Goal: Information Seeking & Learning: Find specific fact

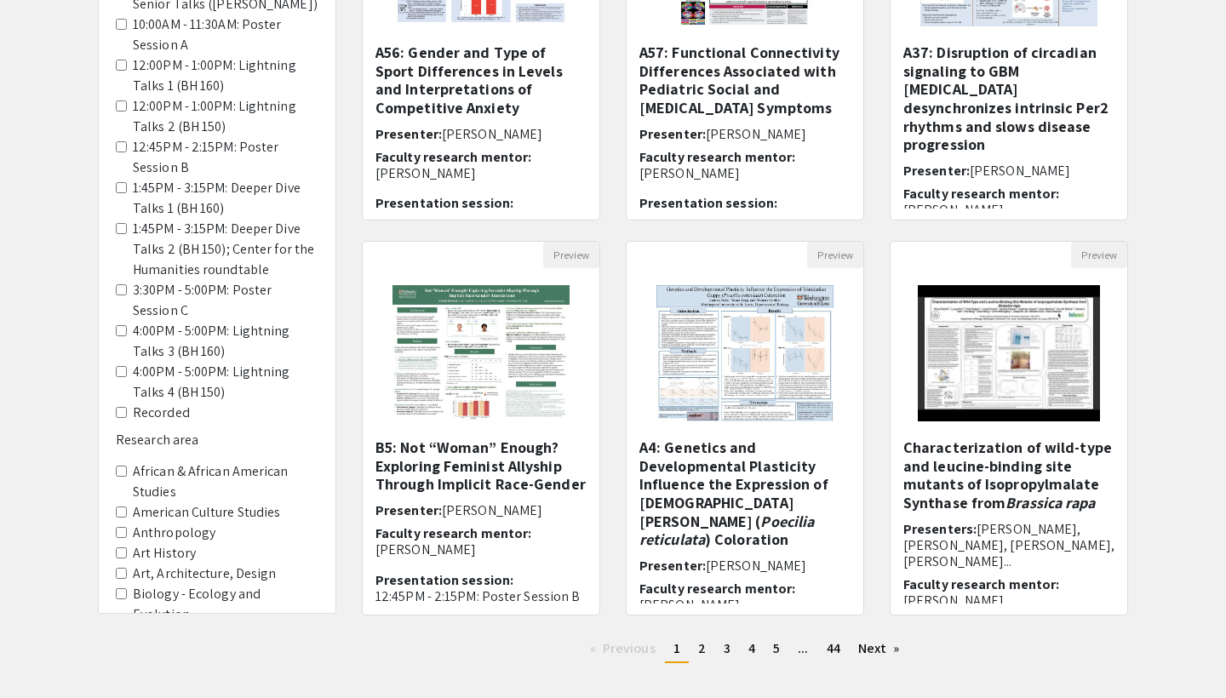
scroll to position [431, 0]
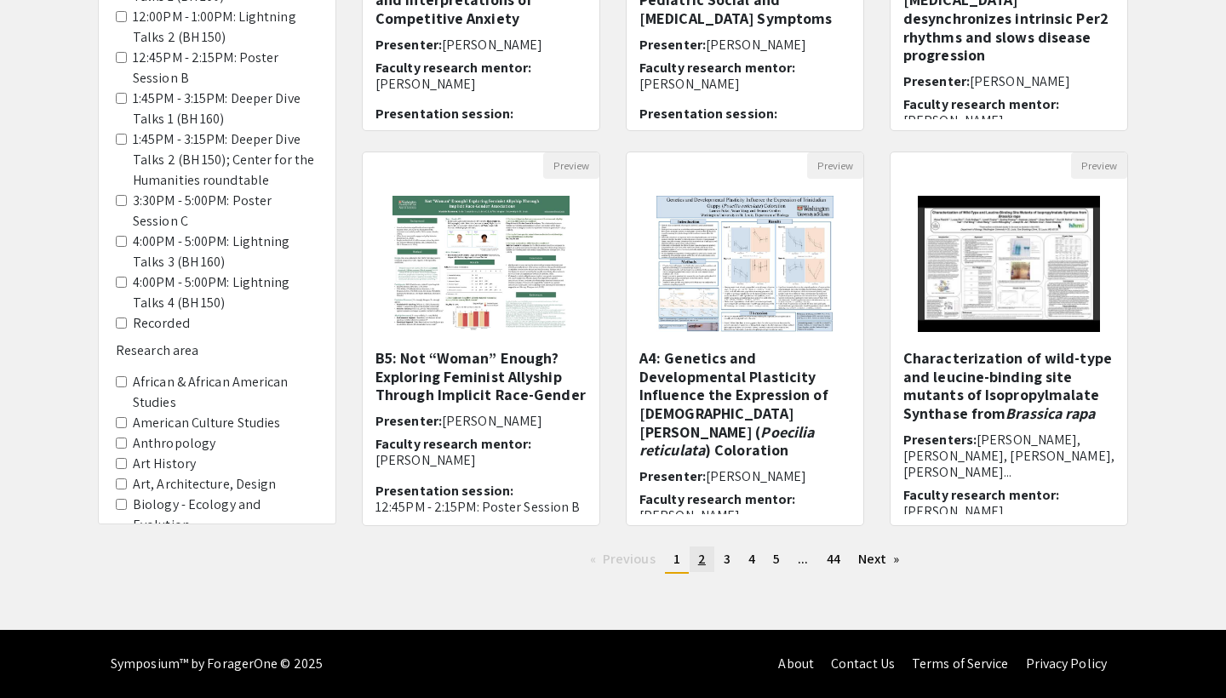
click at [703, 560] on span "2" at bounding box center [702, 559] width 8 height 18
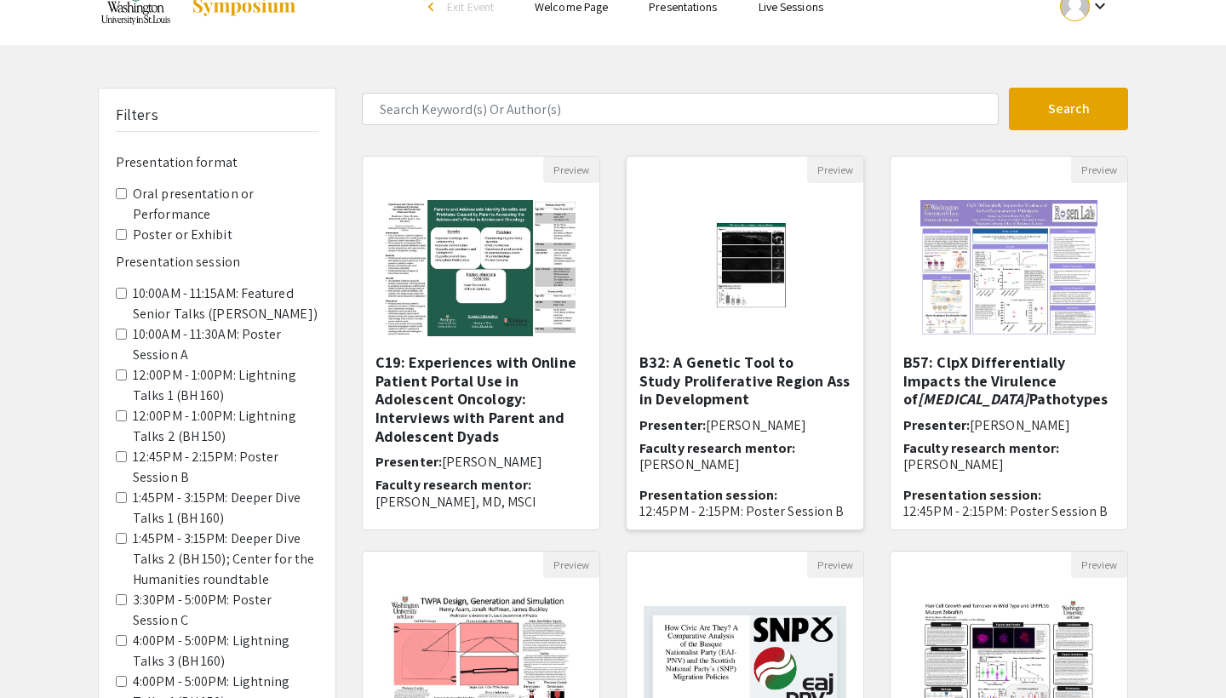
scroll to position [32, 0]
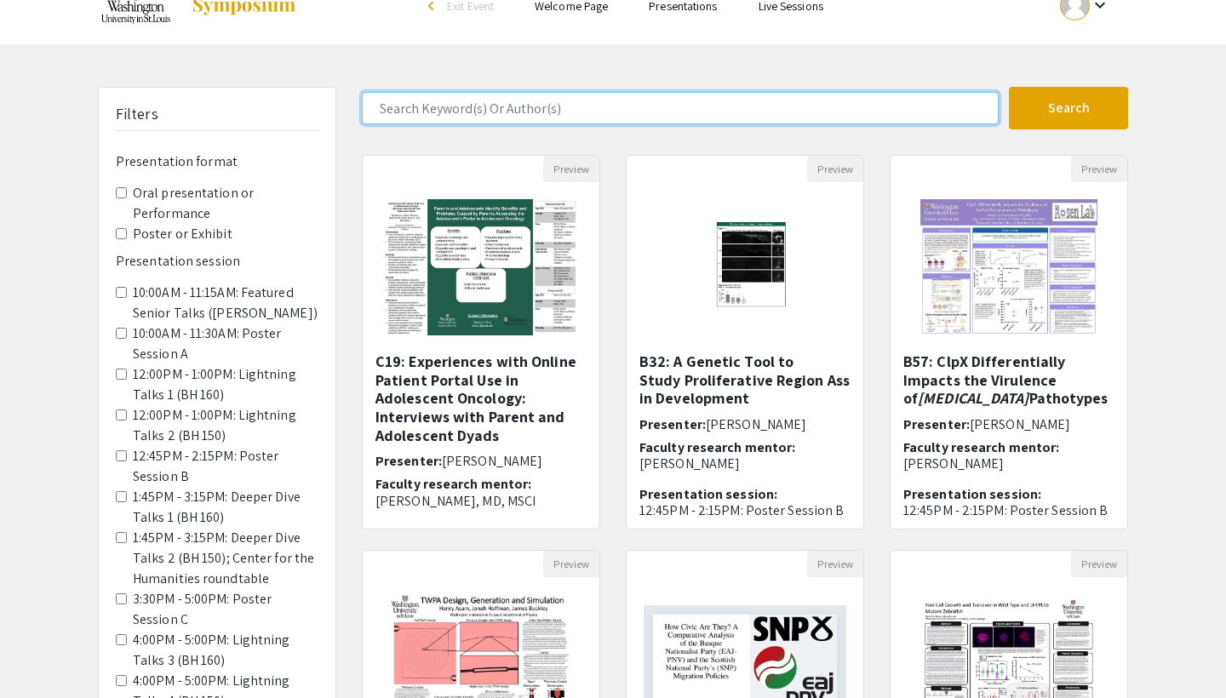
click at [514, 111] on input "Search Keyword(s) Or Author(s)" at bounding box center [680, 108] width 637 height 32
type input "Varun"
click at [1068, 108] on button "Search" at bounding box center [1068, 108] width 119 height 43
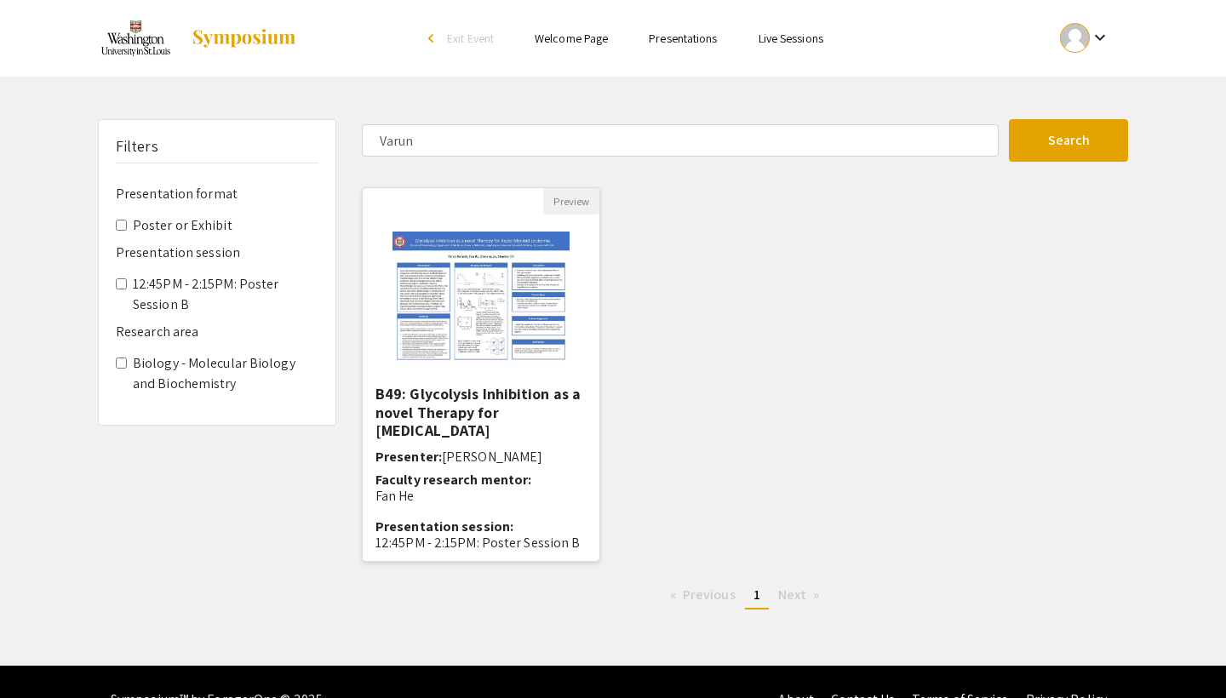
click at [524, 346] on img "Open Presentation <p>B49: Glycolysis Inhibition as a novel Therapy for Acute My…" at bounding box center [480, 300] width 210 height 170
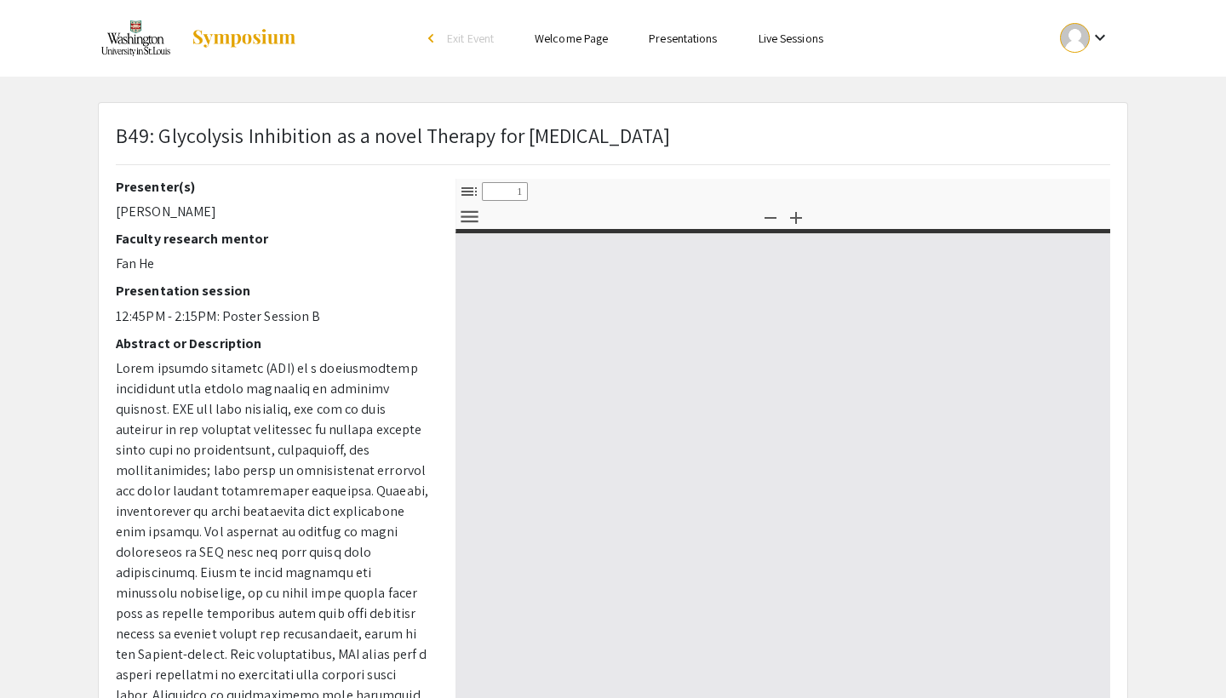
select select "custom"
type input "0"
select select "custom"
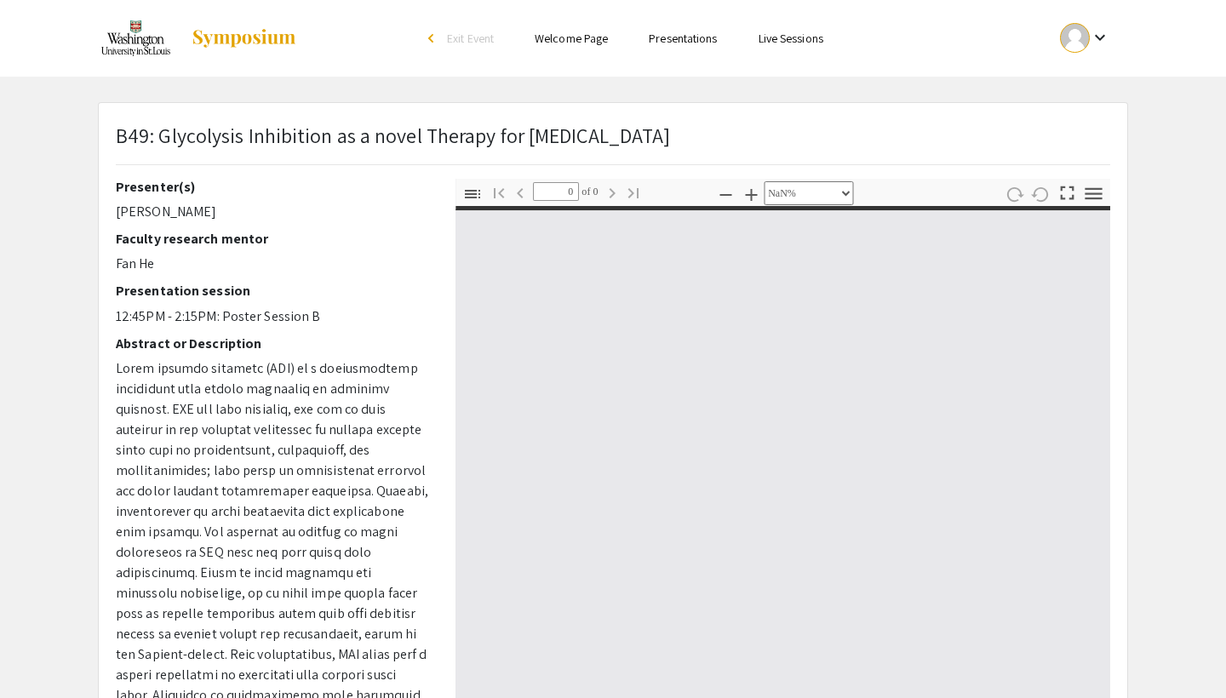
type input "1"
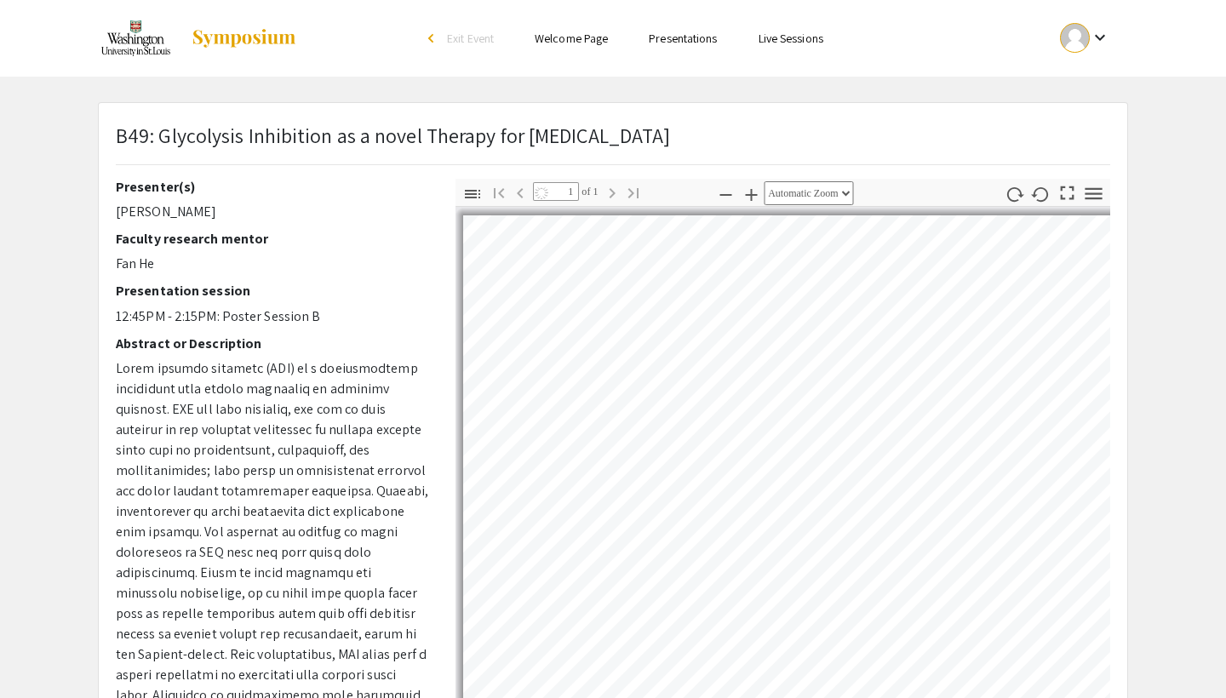
select select "auto"
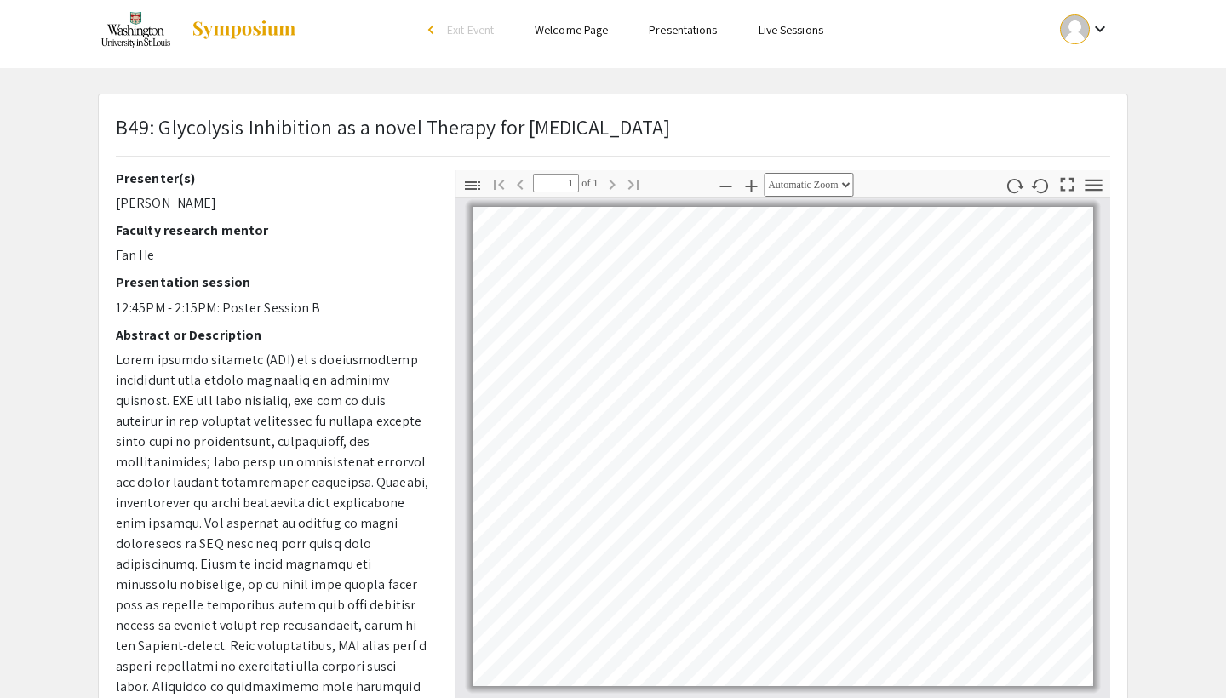
scroll to position [9, 0]
